Goal: Task Accomplishment & Management: Manage account settings

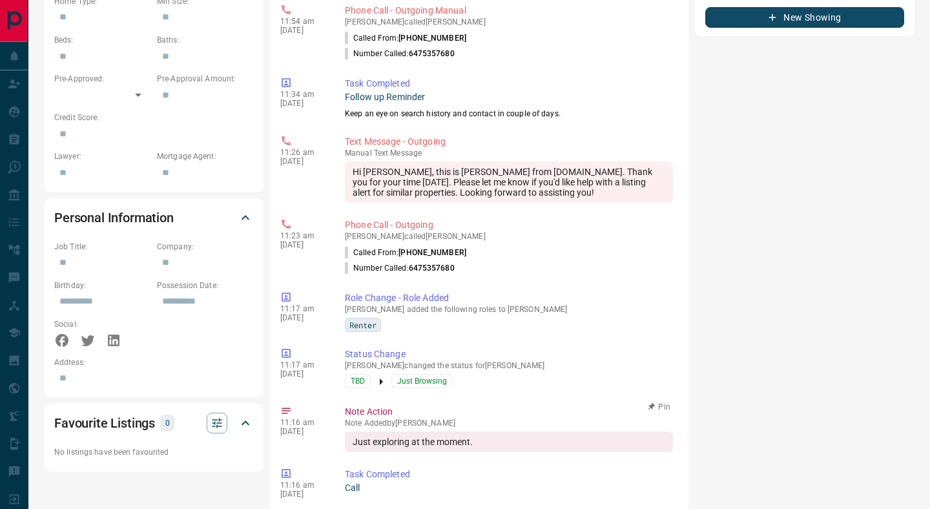
scroll to position [583, 0]
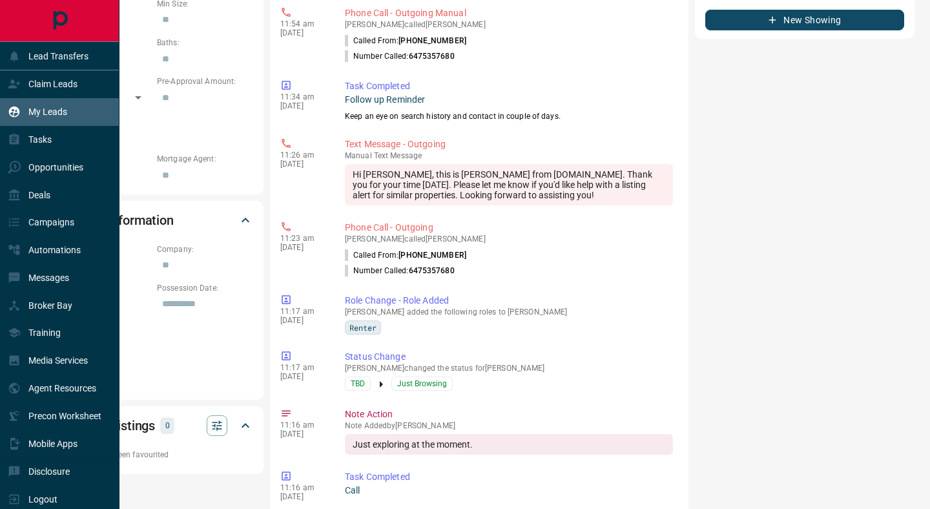
click at [52, 116] on p "My Leads" at bounding box center [47, 112] width 39 height 10
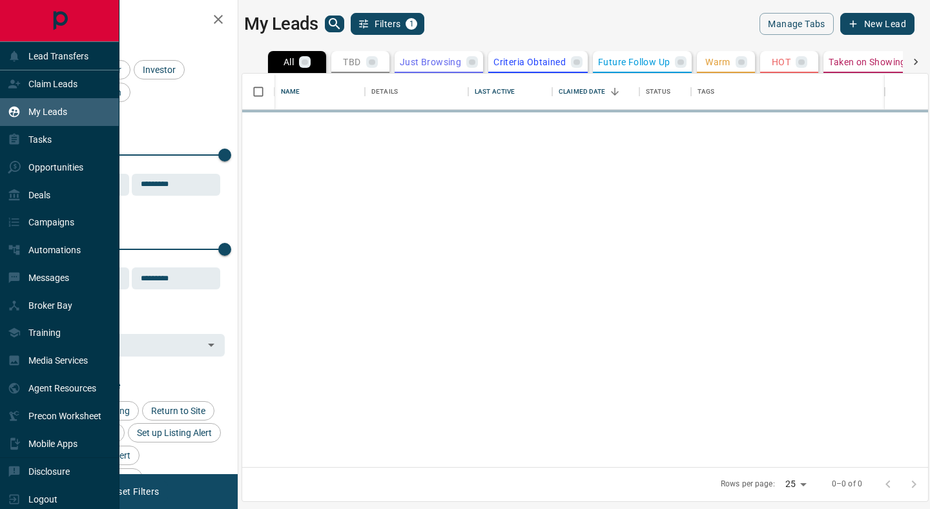
scroll to position [393, 686]
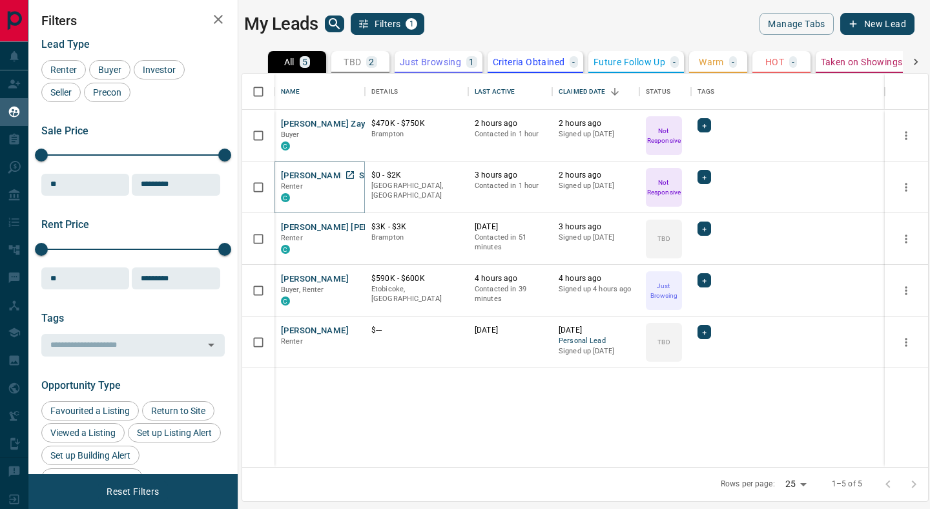
click at [320, 176] on button "[PERSON_NAME] MS" at bounding box center [322, 176] width 83 height 12
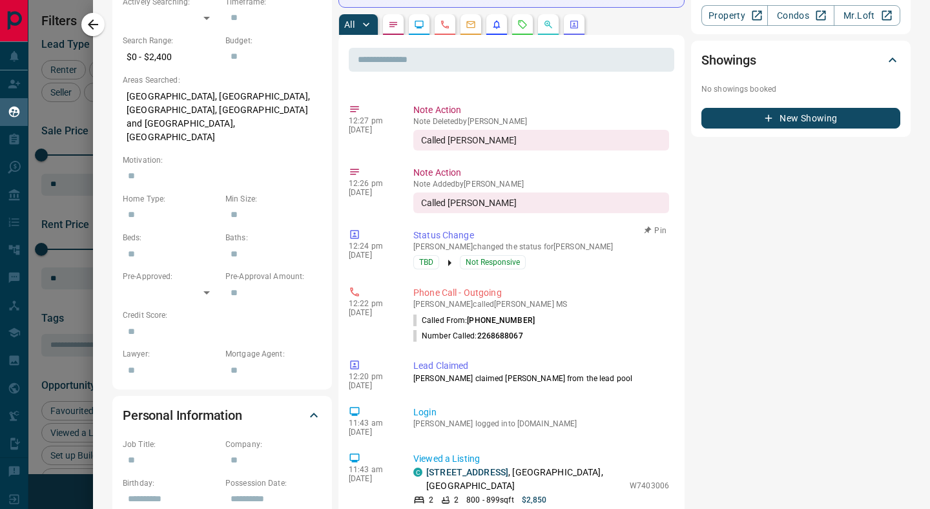
scroll to position [0, 0]
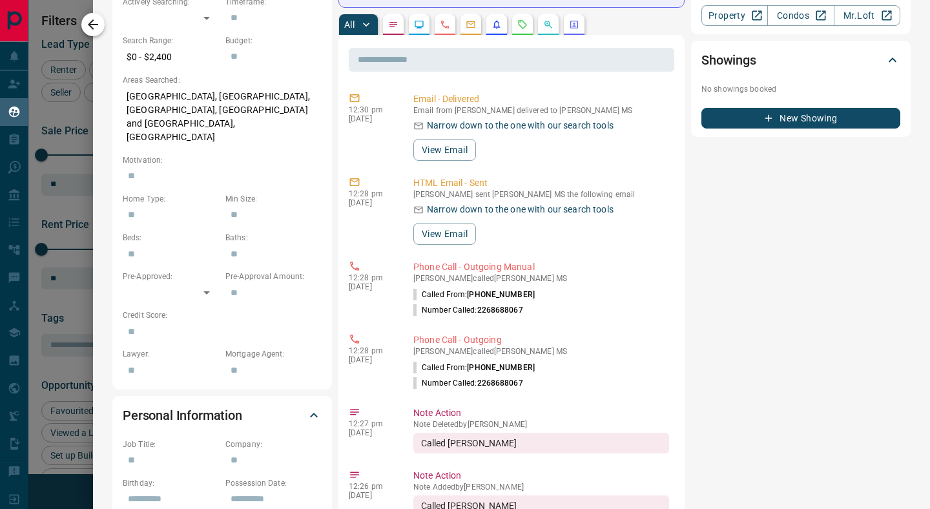
click at [101, 25] on button "button" at bounding box center [92, 24] width 23 height 23
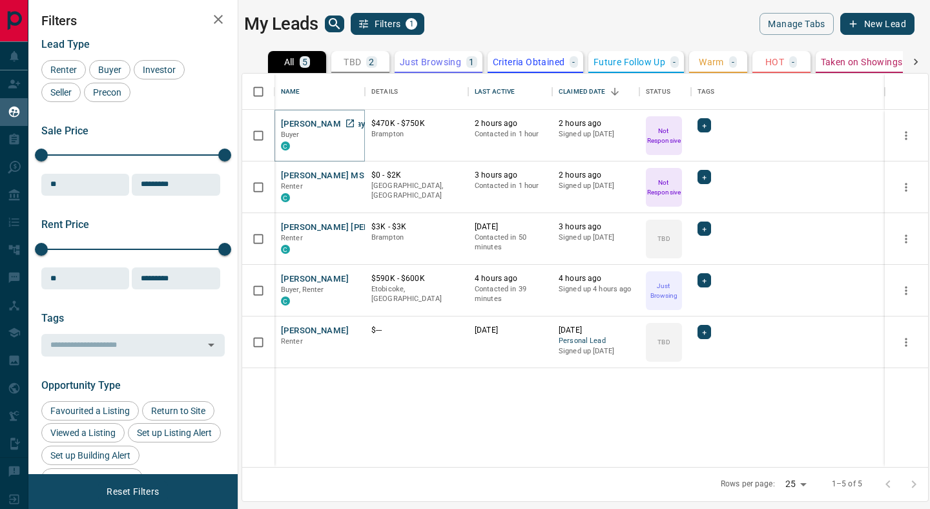
click at [314, 124] on button "[PERSON_NAME] Zayn [PERSON_NAME]" at bounding box center [360, 124] width 159 height 12
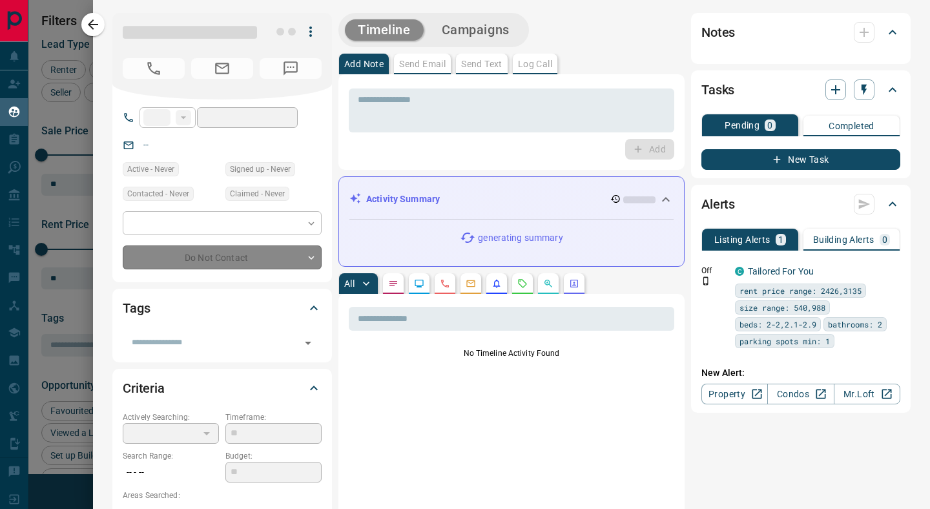
type input "**"
type input "**********"
type input "*"
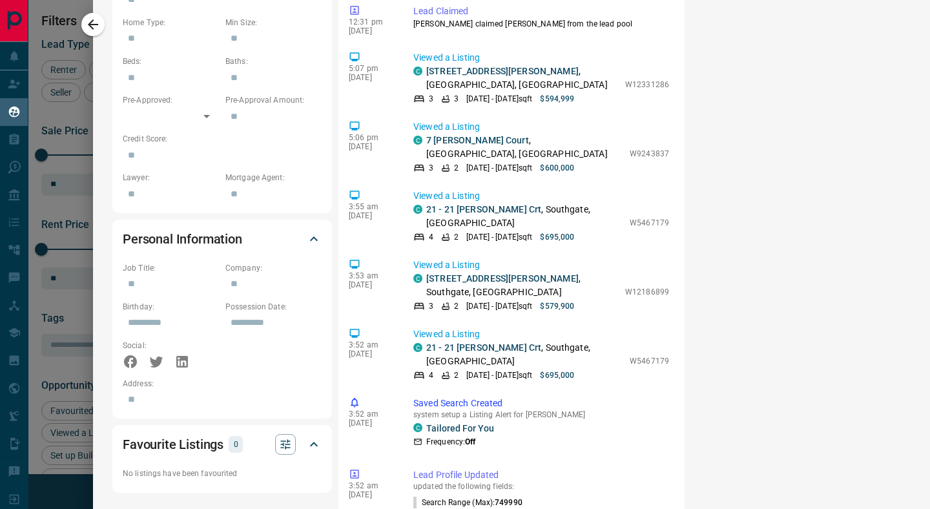
scroll to position [614, 0]
